Goal: Information Seeking & Learning: Get advice/opinions

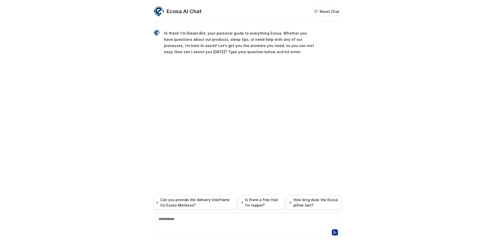
click at [220, 221] on div "**********" at bounding box center [247, 222] width 185 height 12
paste div
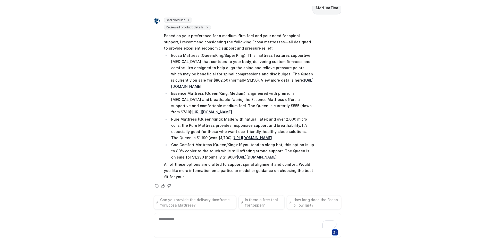
scroll to position [132, 0]
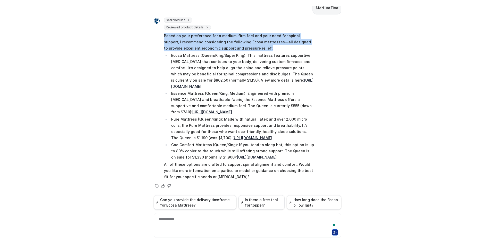
click at [301, 42] on p "Based on your preference for a medium-firm feel and your need for spinal suppor…" at bounding box center [239, 42] width 151 height 19
drag, startPoint x: 305, startPoint y: 30, endPoint x: 306, endPoint y: 41, distance: 10.8
click at [306, 41] on p "Based on your preference for a medium-firm feel and your need for spinal suppor…" at bounding box center [239, 42] width 151 height 19
copy p "I recommend considering the following Ecosa mattresses—all designed to provide …"
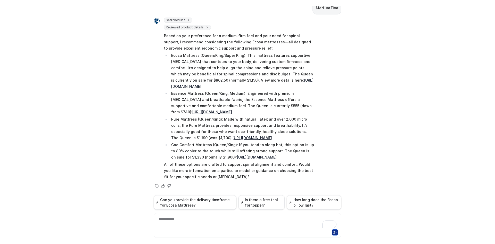
click at [169, 33] on p "Based on your preference for a medium-firm feel and your need for spinal suppor…" at bounding box center [239, 42] width 151 height 19
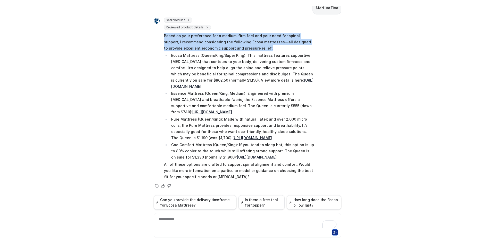
drag, startPoint x: 157, startPoint y: 28, endPoint x: 263, endPoint y: 43, distance: 107.5
click at [263, 43] on div "Searched list url : "[URL][DOMAIN_NAME]" required_fields : [ "id", "title" ] Re…" at bounding box center [234, 99] width 161 height 163
copy p "Based on your preference for a medium-firm feel and your need for spinal suppor…"
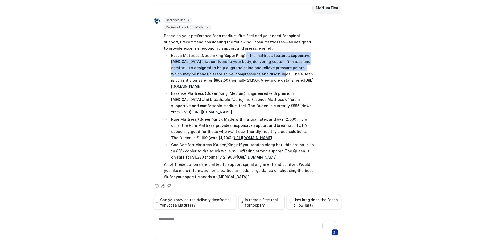
drag, startPoint x: 242, startPoint y: 50, endPoint x: 258, endPoint y: 69, distance: 25.3
click at [258, 69] on p "Ecosa Mattress (Queen/King/Super King): This mattress features supportive [MEDI…" at bounding box center [243, 70] width 144 height 37
copy p "This mattress features supportive [MEDICAL_DATA] that contours to your body, de…"
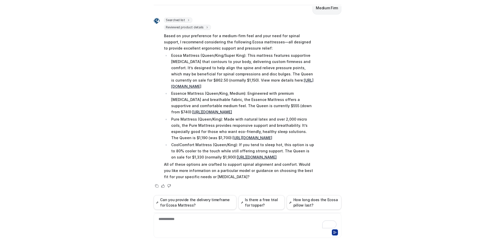
click at [203, 221] on div "**********" at bounding box center [247, 222] width 185 height 12
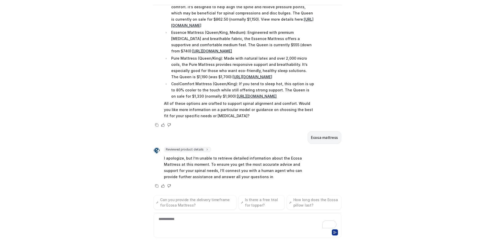
scroll to position [193, 0]
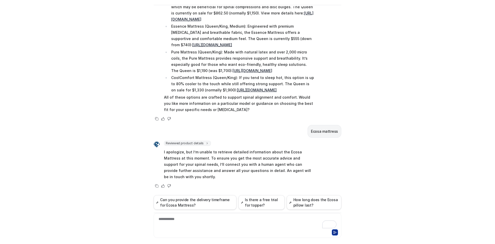
click at [329, 134] on p "Ecosa mattress" at bounding box center [324, 131] width 27 height 6
click at [43, 75] on div "Ecosa AI Chat Reset Chat Hi there! I’m Dream Bot, your personal guide to everyt…" at bounding box center [247, 122] width 495 height 244
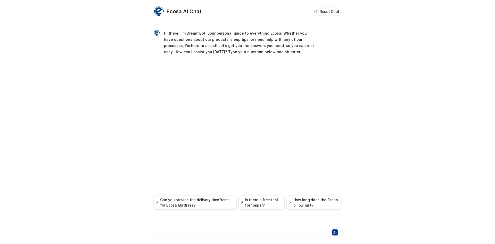
click at [193, 219] on div at bounding box center [247, 222] width 185 height 12
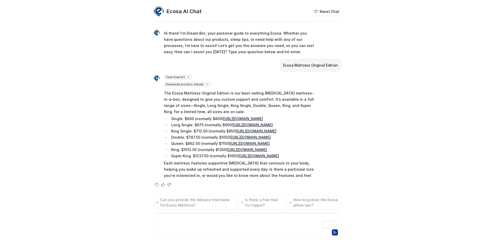
scroll to position [31, 0]
